Goal: Task Accomplishment & Management: Complete application form

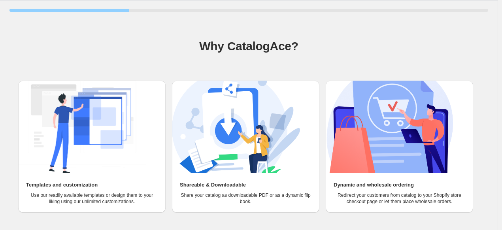
scroll to position [50, 0]
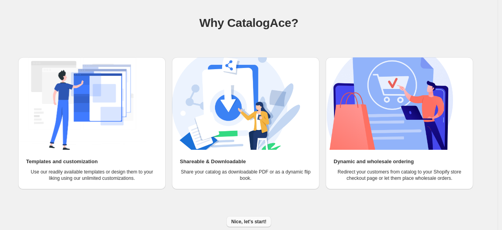
click at [253, 222] on span "Nice, let's start!" at bounding box center [248, 222] width 35 height 6
